Goal: Information Seeking & Learning: Learn about a topic

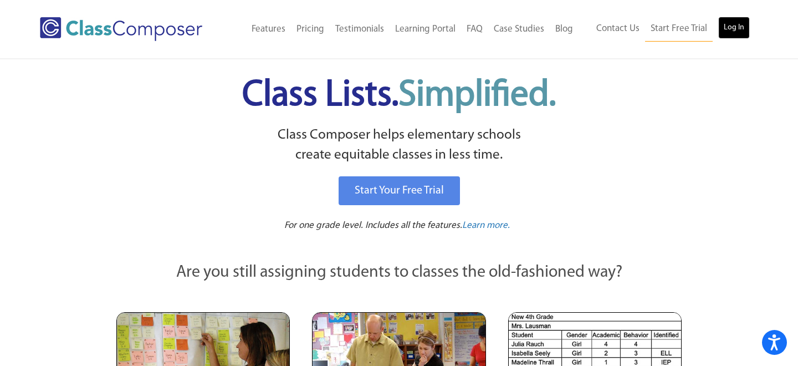
click at [742, 31] on link "Log In" at bounding box center [734, 28] width 32 height 22
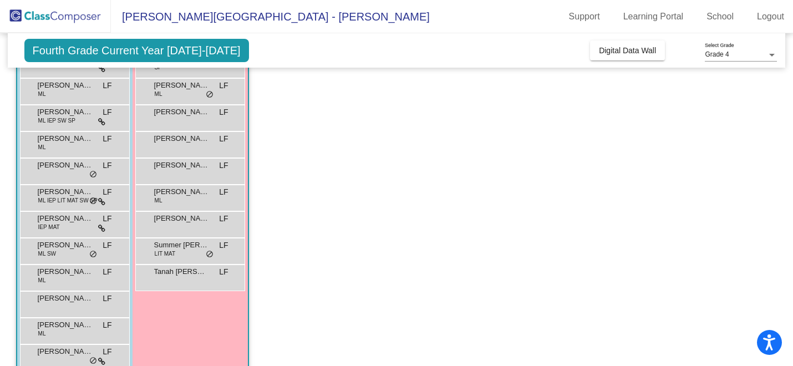
scroll to position [178, 0]
click at [606, 47] on span "Digital Data Wall" at bounding box center [627, 50] width 57 height 9
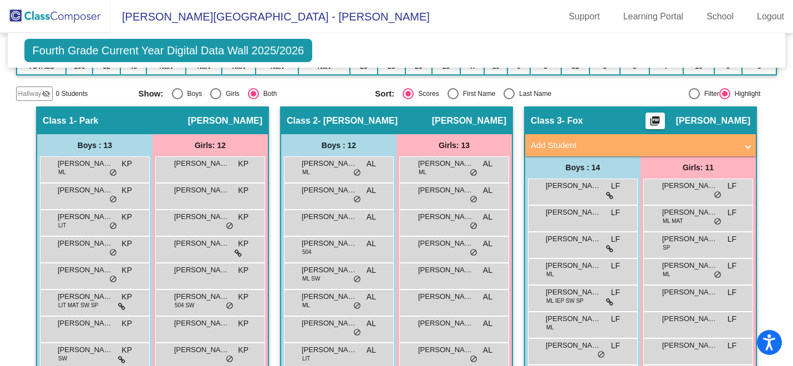
scroll to position [0, 0]
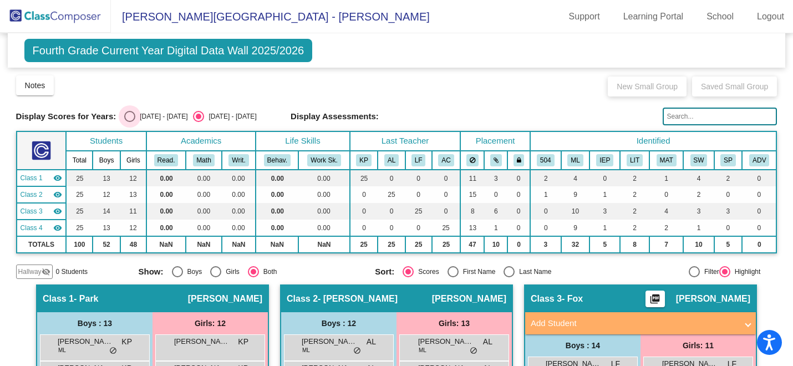
click at [135, 116] on div "2024 - 2025" at bounding box center [161, 116] width 52 height 10
click at [130, 122] on input "2024 - 2025" at bounding box center [129, 122] width 1 height 1
radio input "true"
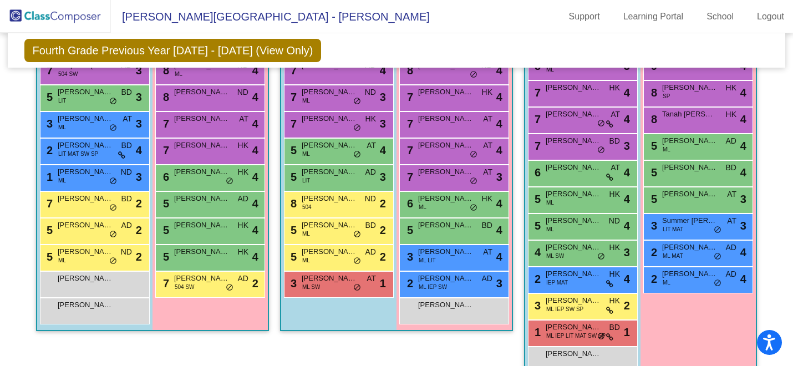
scroll to position [342, 0]
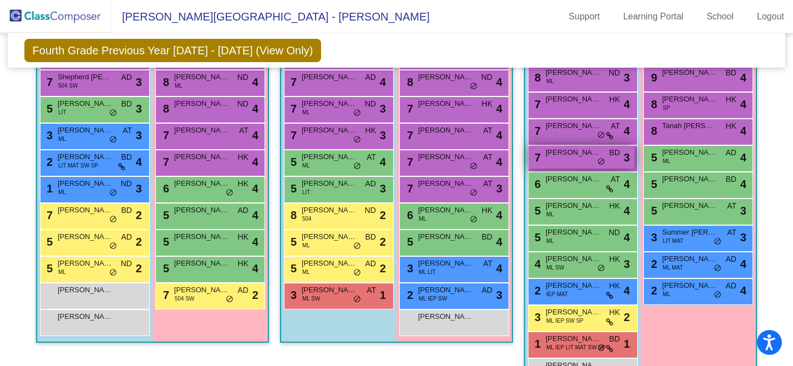
click at [581, 161] on div "7 Ethan Shoop BD lock do_not_disturb_alt 3" at bounding box center [581, 157] width 106 height 23
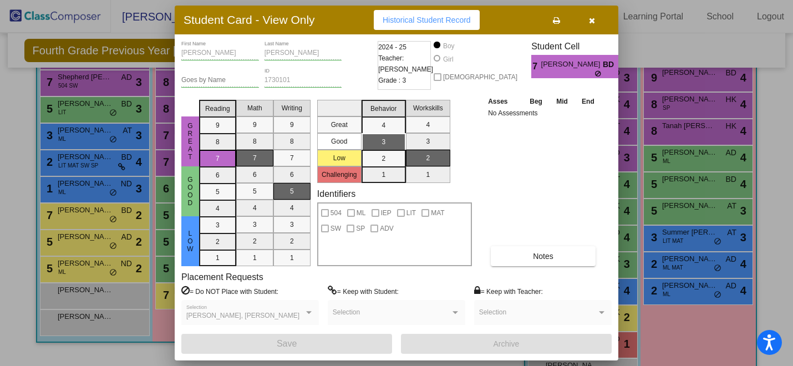
click at [593, 17] on icon "button" at bounding box center [592, 21] width 6 height 8
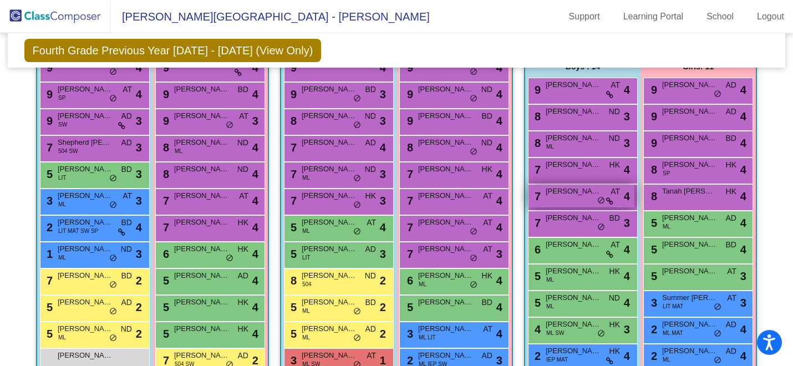
scroll to position [258, 0]
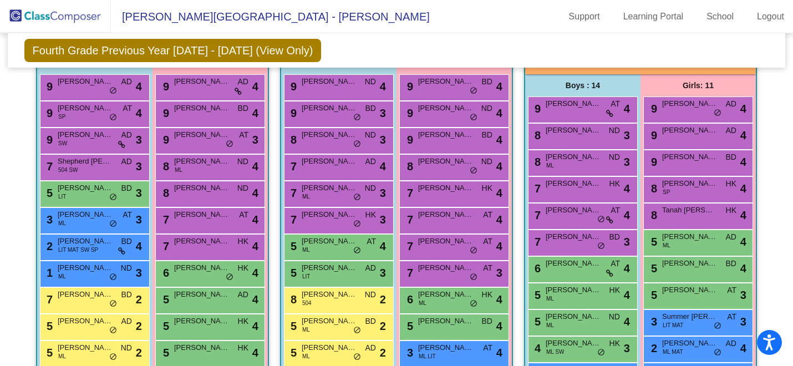
click at [0, 0] on div "Boys : 14" at bounding box center [0, 0] width 0 height 0
click at [587, 118] on div "9 Andrew Timpe AT lock do_not_disturb_alt 4" at bounding box center [581, 108] width 106 height 23
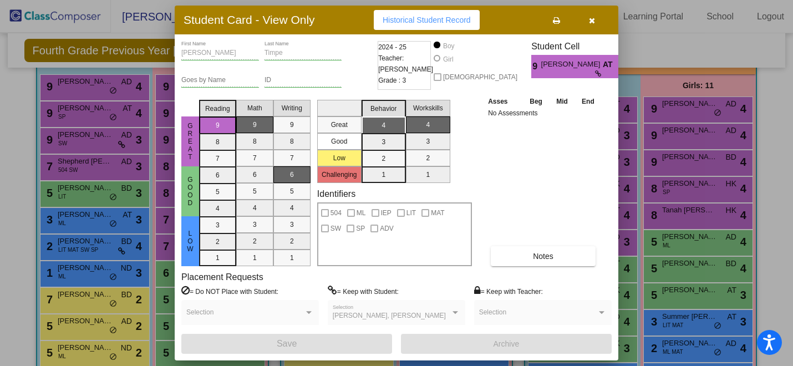
click at [592, 18] on icon "button" at bounding box center [592, 21] width 6 height 8
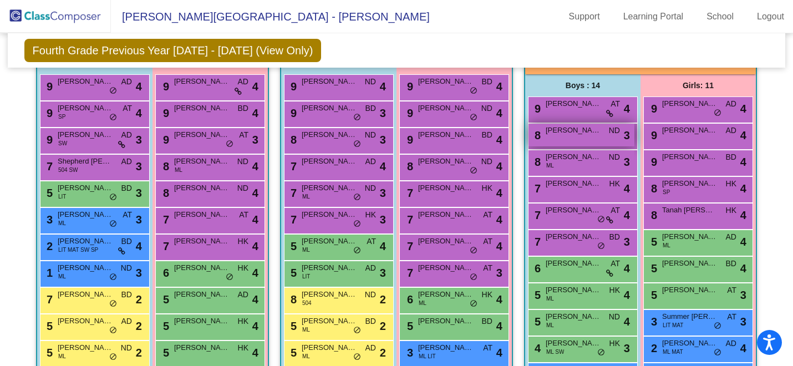
click at [582, 139] on div "8 Tyler Sengenberger ND lock do_not_disturb_alt 3" at bounding box center [581, 135] width 106 height 23
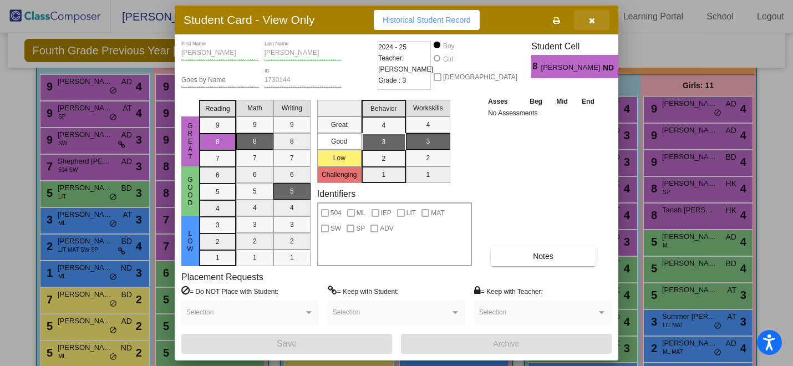
click at [596, 23] on button "button" at bounding box center [591, 20] width 35 height 20
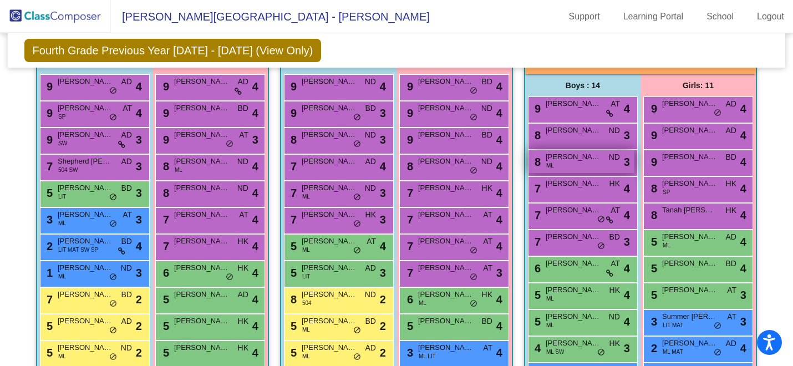
click at [569, 169] on div "8 Viaan Jain ML ND lock do_not_disturb_alt 3" at bounding box center [581, 161] width 106 height 23
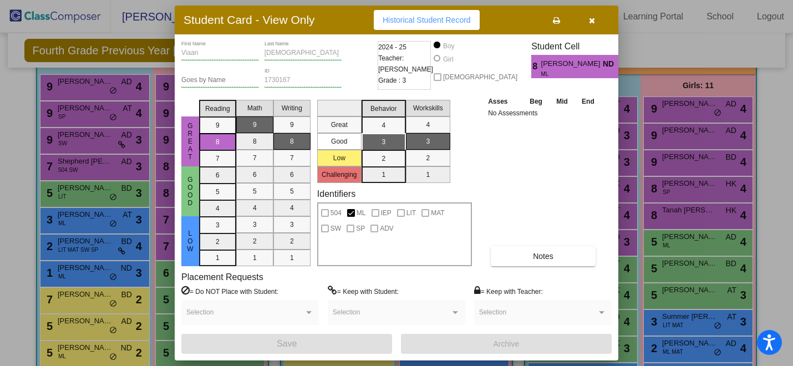
click at [598, 28] on button "button" at bounding box center [591, 20] width 35 height 20
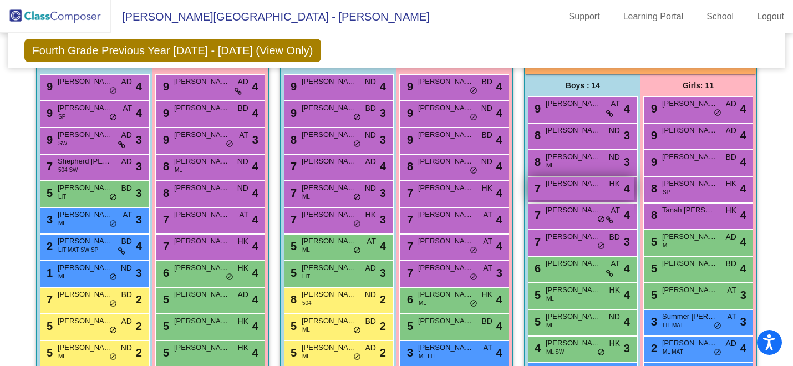
click at [587, 192] on div "7 Arlo Beckwith HK lock do_not_disturb_alt 4" at bounding box center [581, 188] width 106 height 23
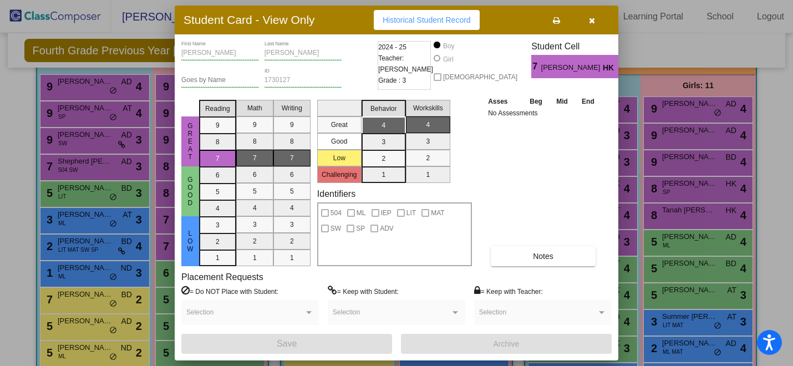
click at [595, 21] on button "button" at bounding box center [591, 20] width 35 height 20
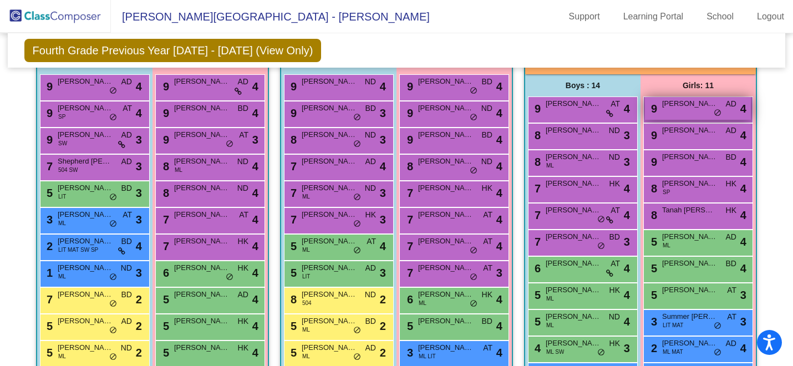
click at [656, 108] on div "9 Amelia Zurowski AD lock do_not_disturb_alt 4" at bounding box center [698, 108] width 106 height 23
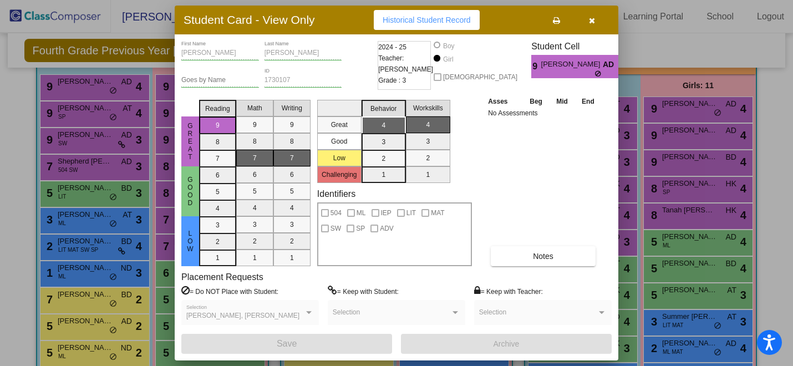
click at [598, 24] on button "button" at bounding box center [591, 20] width 35 height 20
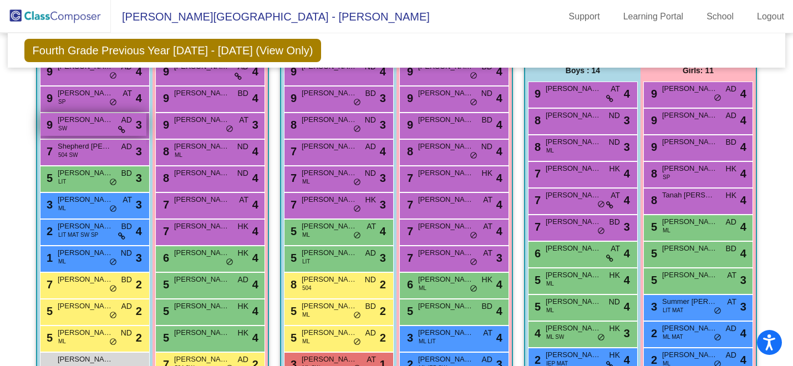
scroll to position [274, 0]
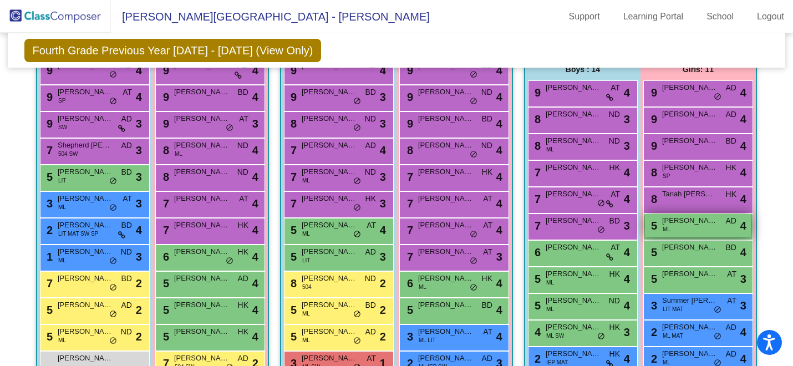
click at [674, 230] on div "5 Rithvika Donka ML AD lock do_not_disturb_alt 4" at bounding box center [698, 225] width 106 height 23
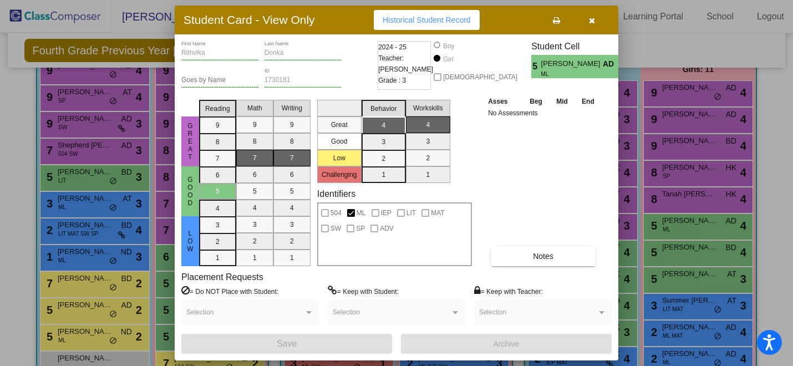
click at [599, 18] on button "button" at bounding box center [591, 20] width 35 height 20
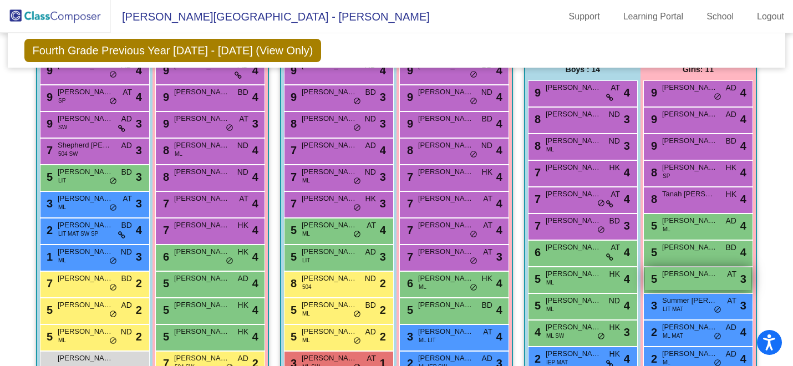
click at [667, 272] on span "Madison Christell" at bounding box center [689, 273] width 55 height 11
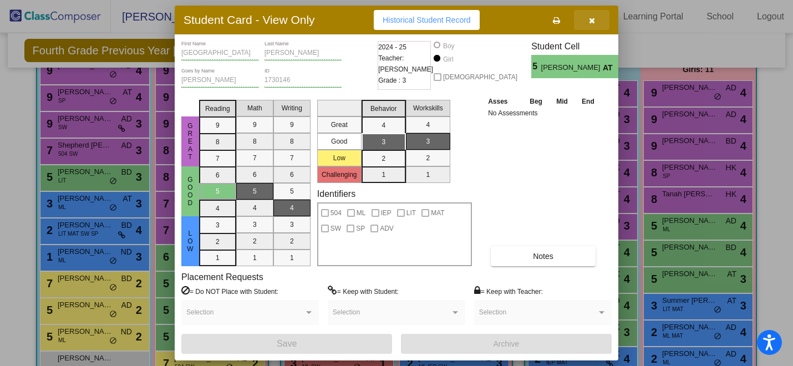
click at [595, 22] on button "button" at bounding box center [591, 20] width 35 height 20
